Goal: Information Seeking & Learning: Check status

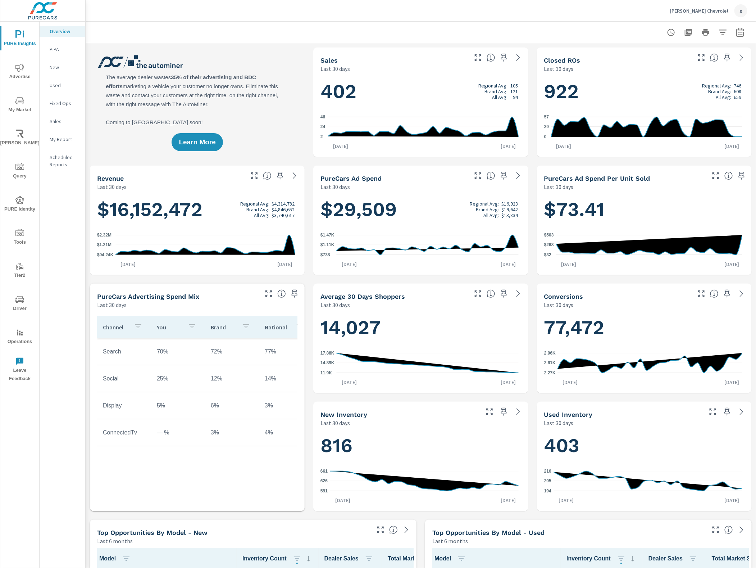
scroll to position [0, 0]
click at [737, 59] on icon at bounding box center [741, 57] width 9 height 9
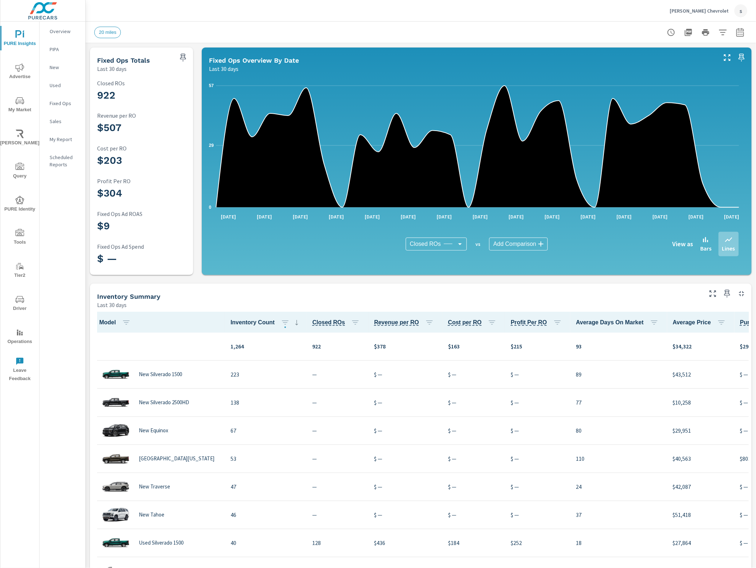
scroll to position [0, 0]
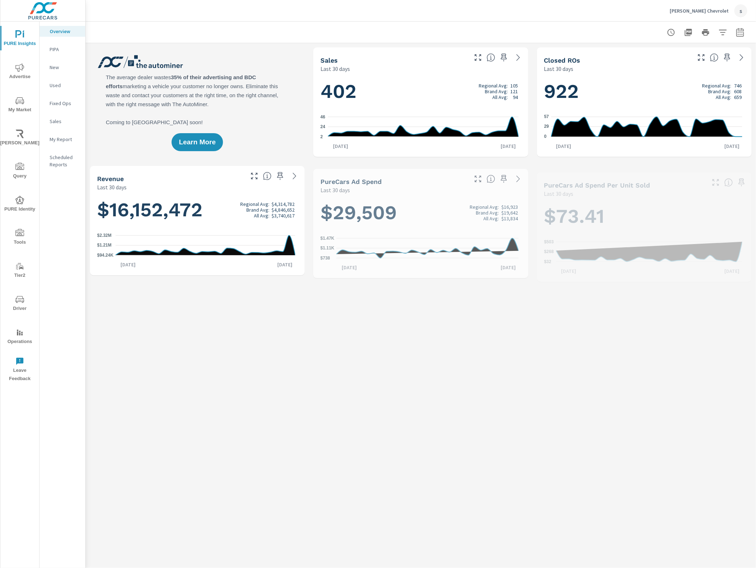
scroll to position [0, 0]
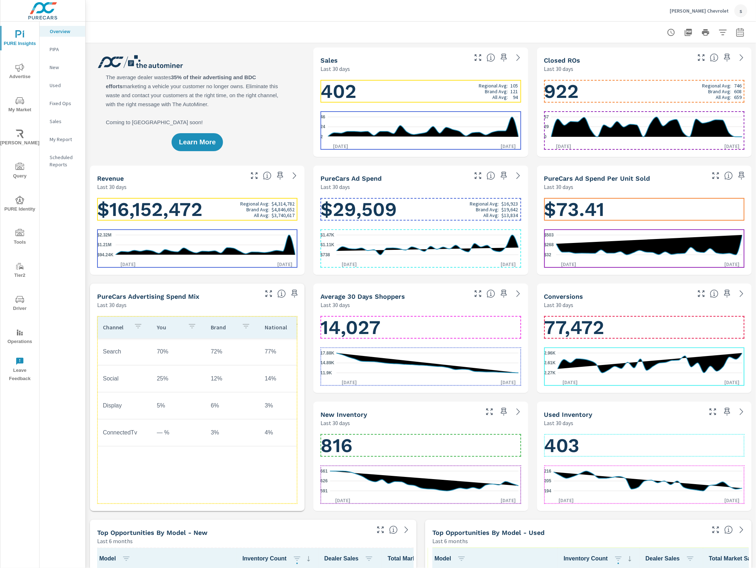
click at [573, 201] on h1 "$73.41" at bounding box center [644, 209] width 200 height 24
click at [648, 199] on h1 "$73.41" at bounding box center [644, 209] width 200 height 24
drag, startPoint x: 578, startPoint y: 209, endPoint x: 545, endPoint y: 211, distance: 33.1
click at [575, 210] on h1 "$73.41" at bounding box center [644, 209] width 200 height 24
